Goal: Check status: Check status

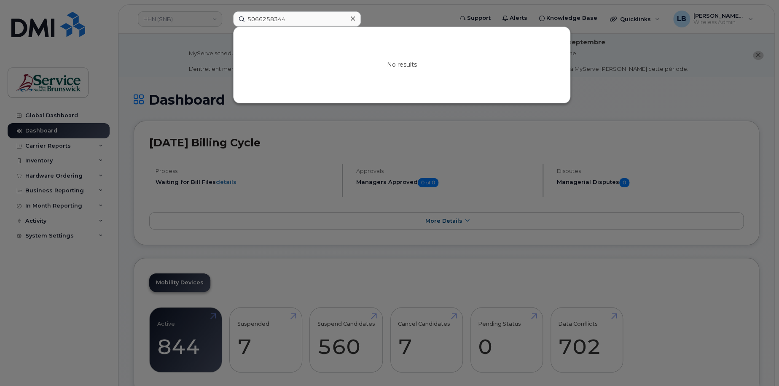
type input "5066258344"
drag, startPoint x: 321, startPoint y: 11, endPoint x: 262, endPoint y: 17, distance: 58.8
click at [320, 11] on input "5066258344" at bounding box center [297, 18] width 128 height 15
click at [193, 18] on div at bounding box center [389, 193] width 779 height 386
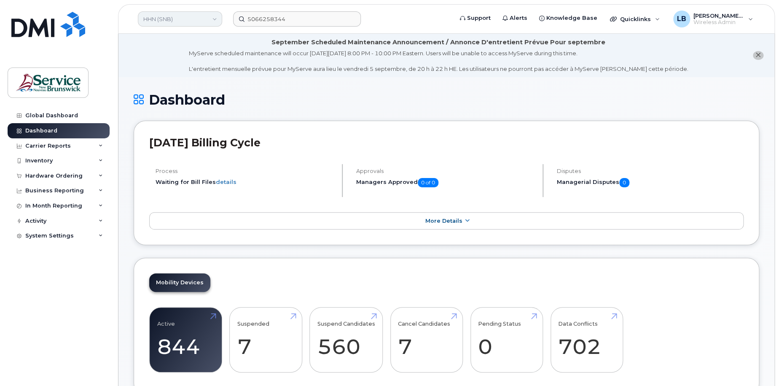
click at [188, 17] on link "HHN (SNB)" at bounding box center [180, 18] width 84 height 15
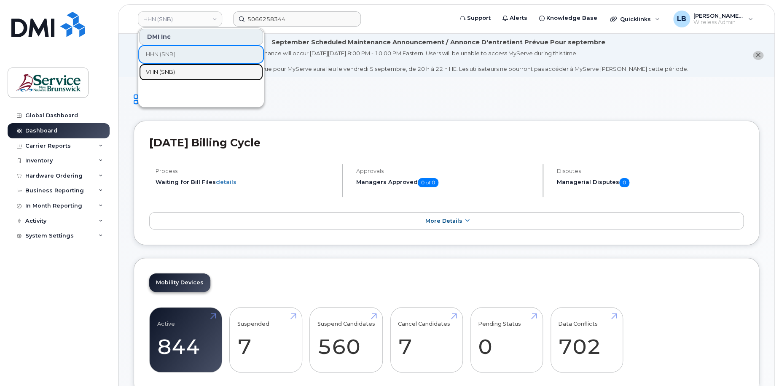
click at [180, 70] on link "VHN (SNB)" at bounding box center [201, 72] width 124 height 17
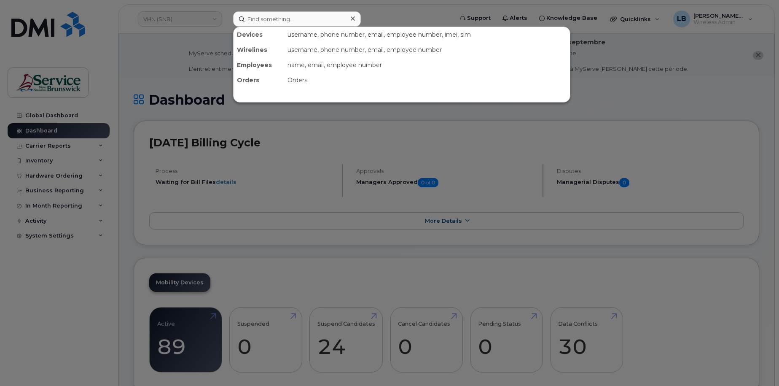
click at [293, 24] on input at bounding box center [297, 18] width 128 height 15
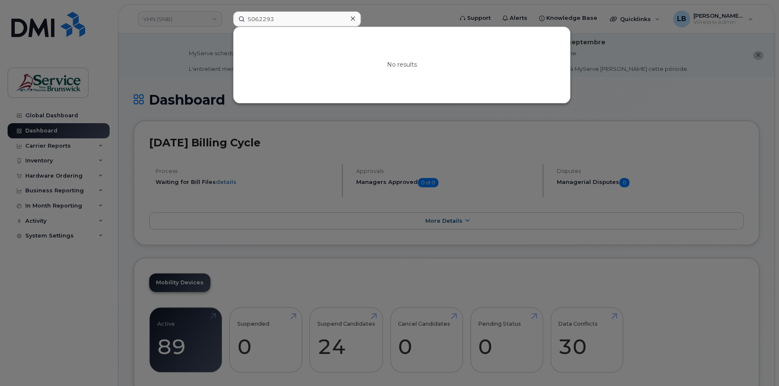
type input "5062293"
